Goal: Information Seeking & Learning: Learn about a topic

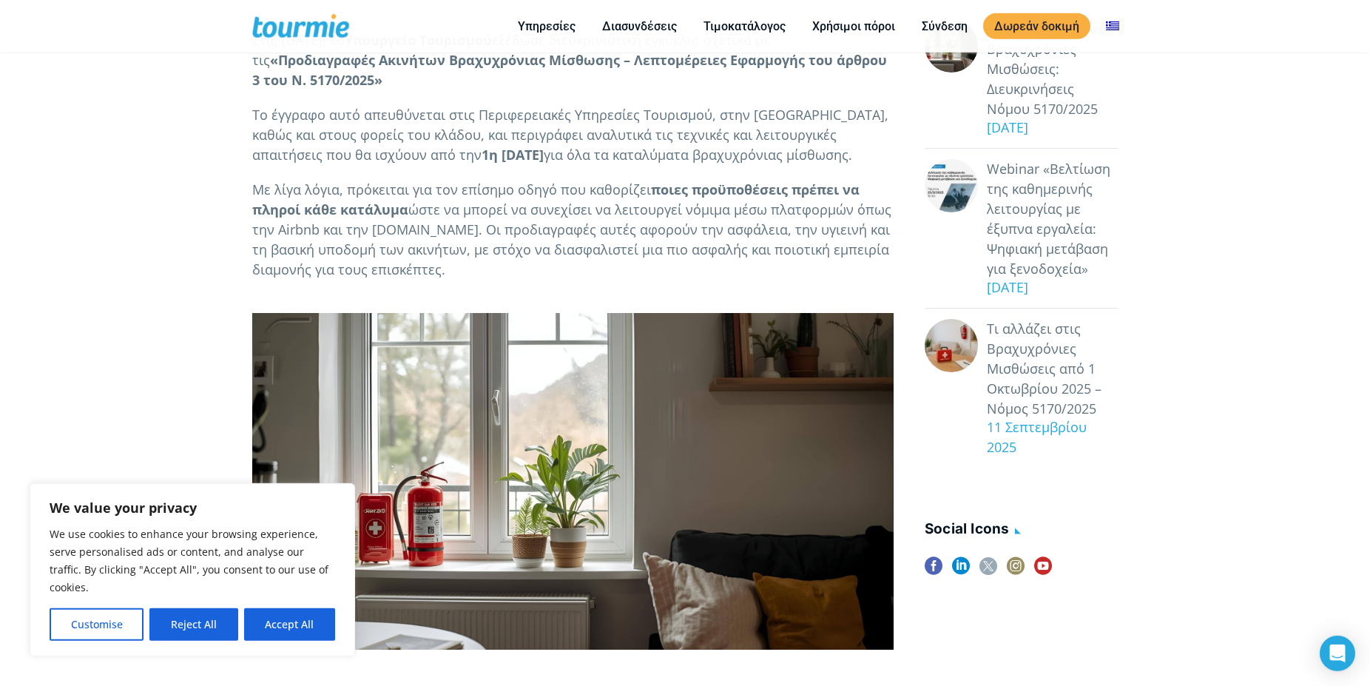
scroll to position [201, 0]
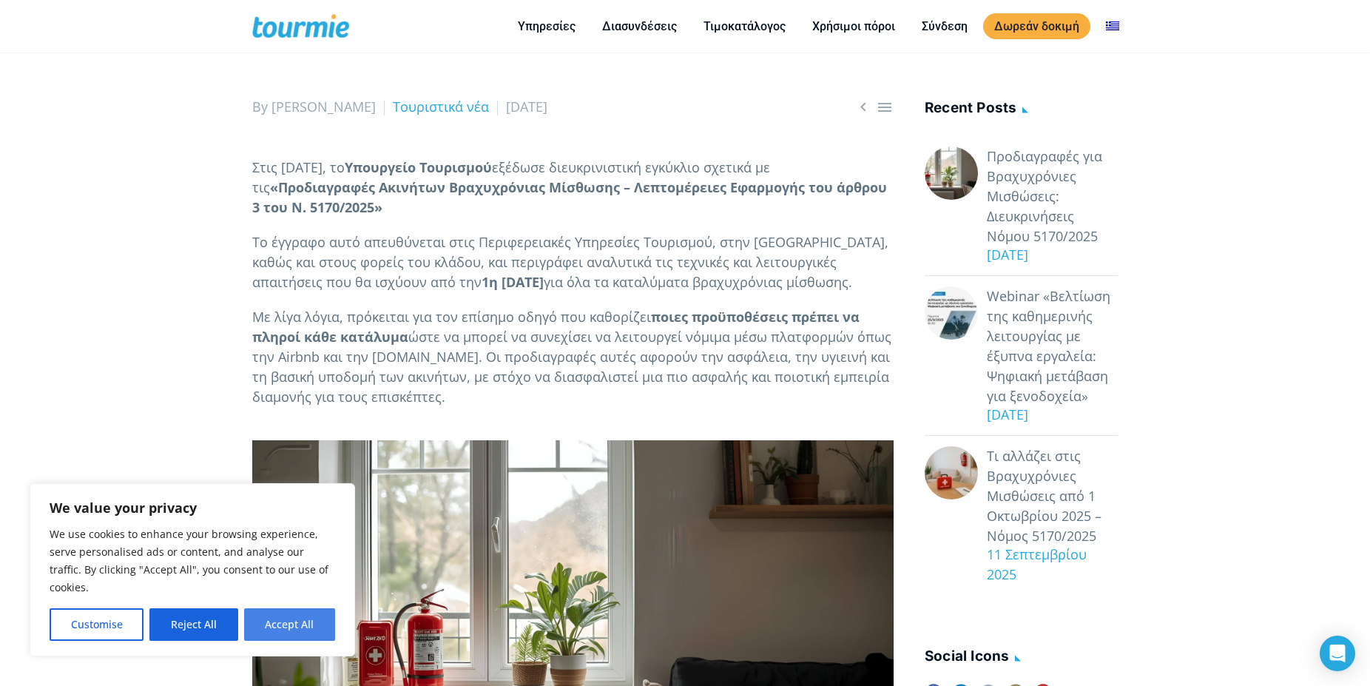
click at [291, 622] on button "Accept All" at bounding box center [289, 624] width 91 height 33
checkbox input "true"
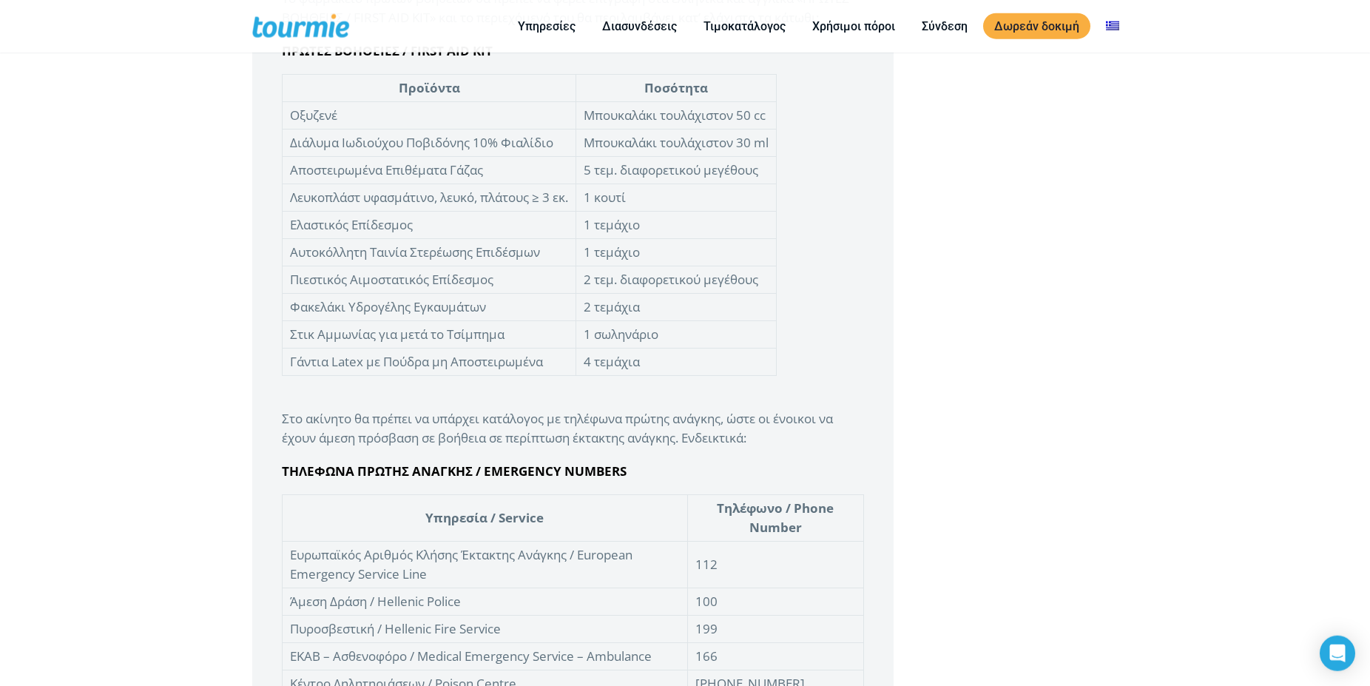
scroll to position [3520, 0]
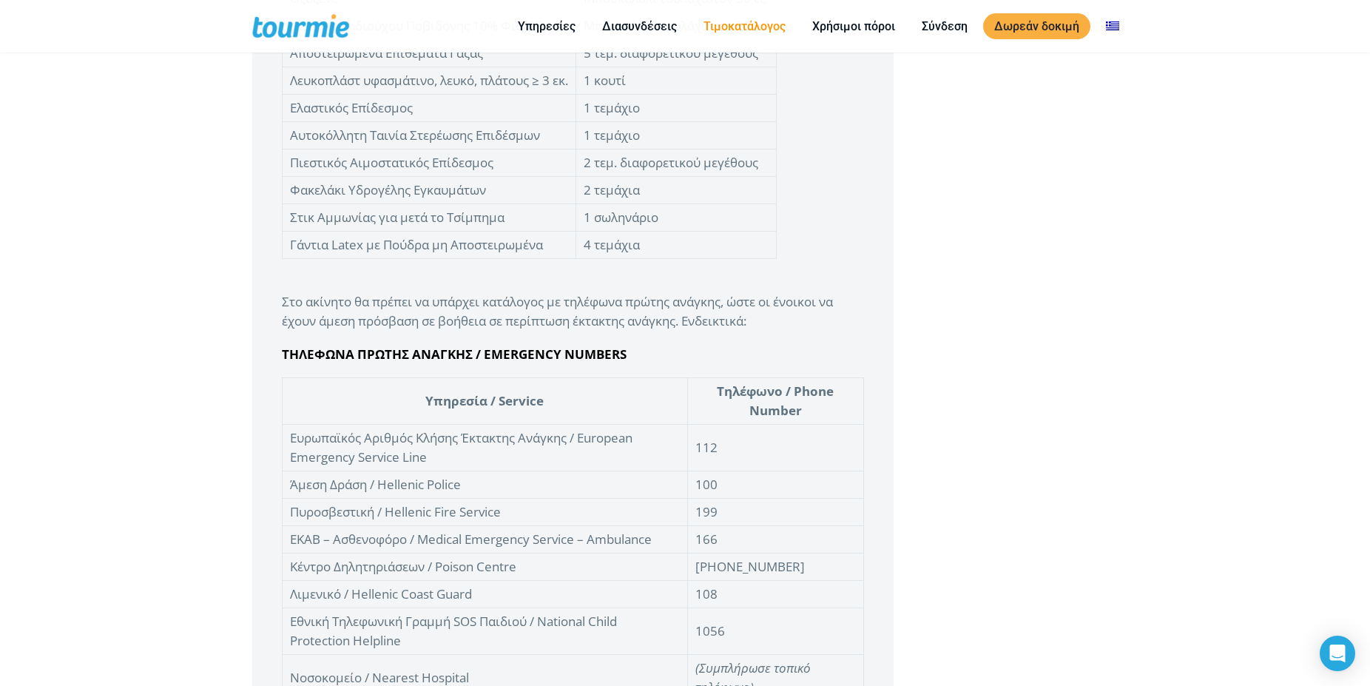
click at [723, 28] on link "Τιμοκατάλογος" at bounding box center [744, 26] width 104 height 18
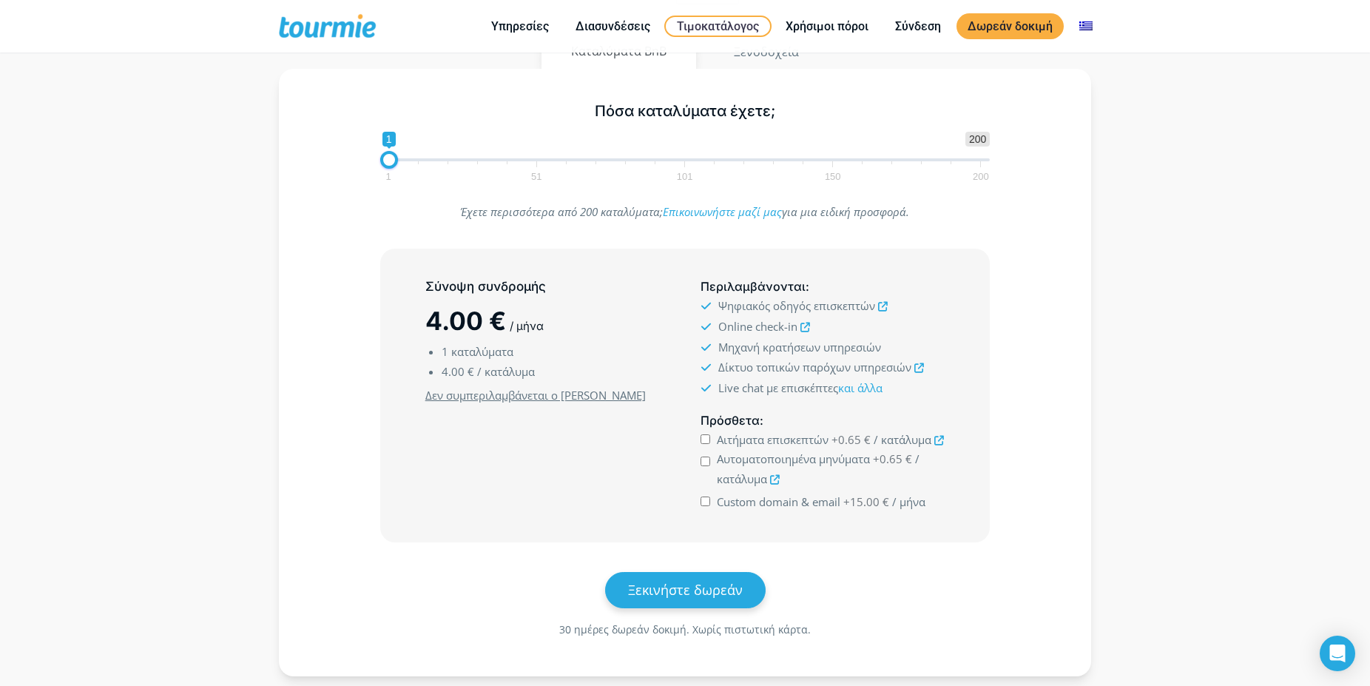
click at [887, 308] on li "Ψηφιακός οδηγός επισκεπτών" at bounding box center [822, 306] width 244 height 21
click at [883, 305] on icon at bounding box center [883, 307] width 10 height 10
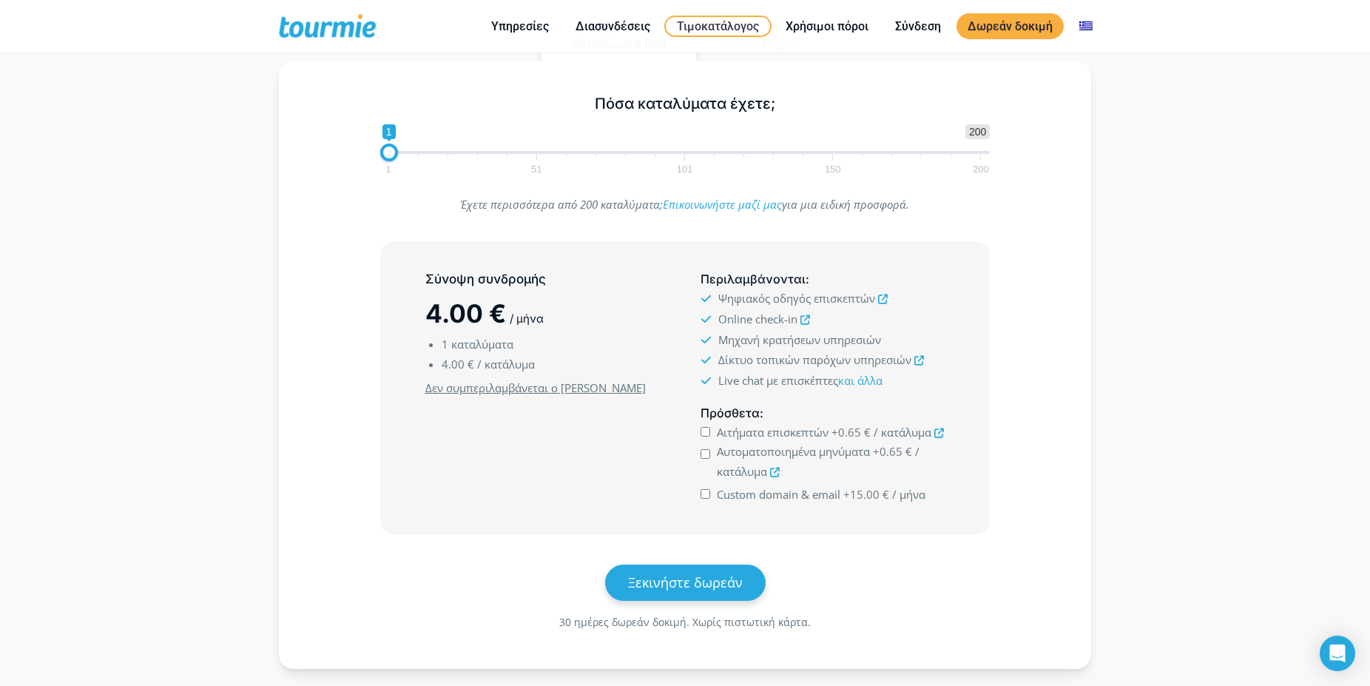
scroll to position [805, 0]
